Goal: Task Accomplishment & Management: Complete application form

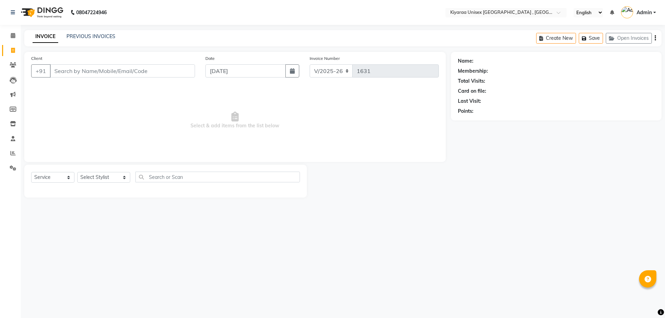
select select "7001"
select select "service"
click at [52, 71] on input "Client" at bounding box center [122, 70] width 145 height 13
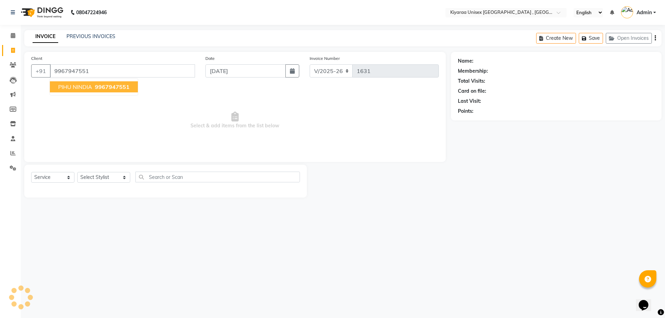
type input "9967947551"
click at [107, 89] on span "9967947551" at bounding box center [112, 87] width 35 height 7
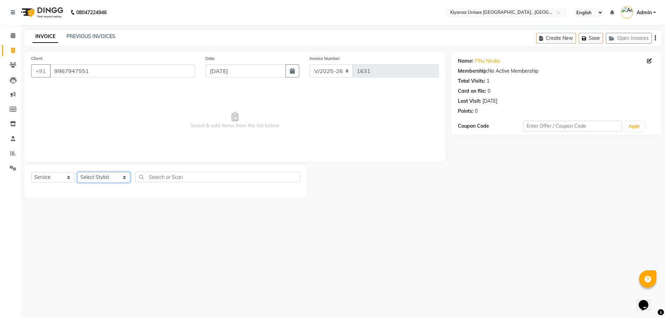
click at [104, 176] on select "Select Stylist AARTI AUJAA [PERSON_NAME] [PERSON_NAME] [PERSON_NAME] [PERSON_NA…" at bounding box center [103, 177] width 53 height 11
select select "89751"
click at [77, 172] on select "Select Stylist AARTI AUJAA [PERSON_NAME] [PERSON_NAME] [PERSON_NAME] [PERSON_NA…" at bounding box center [103, 177] width 53 height 11
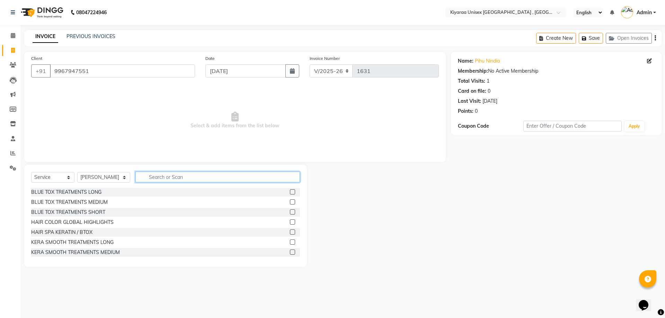
click at [155, 178] on input "text" at bounding box center [218, 177] width 165 height 11
click at [155, 177] on input "text" at bounding box center [218, 177] width 165 height 11
